Goal: Navigation & Orientation: Find specific page/section

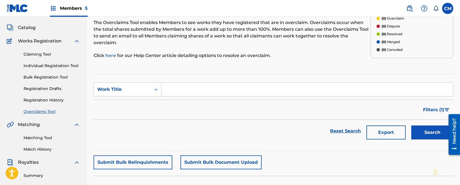
click at [35, 29] on div "Catalog" at bounding box center [43, 27] width 73 height 7
click at [33, 29] on span "Catalog" at bounding box center [27, 27] width 18 height 7
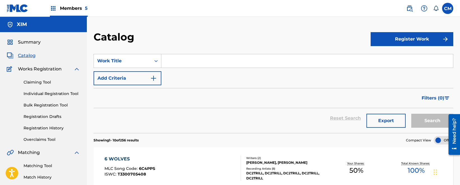
click at [33, 42] on span "Summary" at bounding box center [29, 42] width 23 height 7
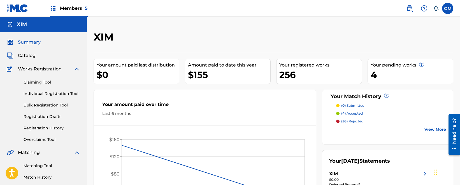
click at [31, 54] on span "Catalog" at bounding box center [27, 55] width 18 height 7
